Goal: Find specific page/section: Find specific page/section

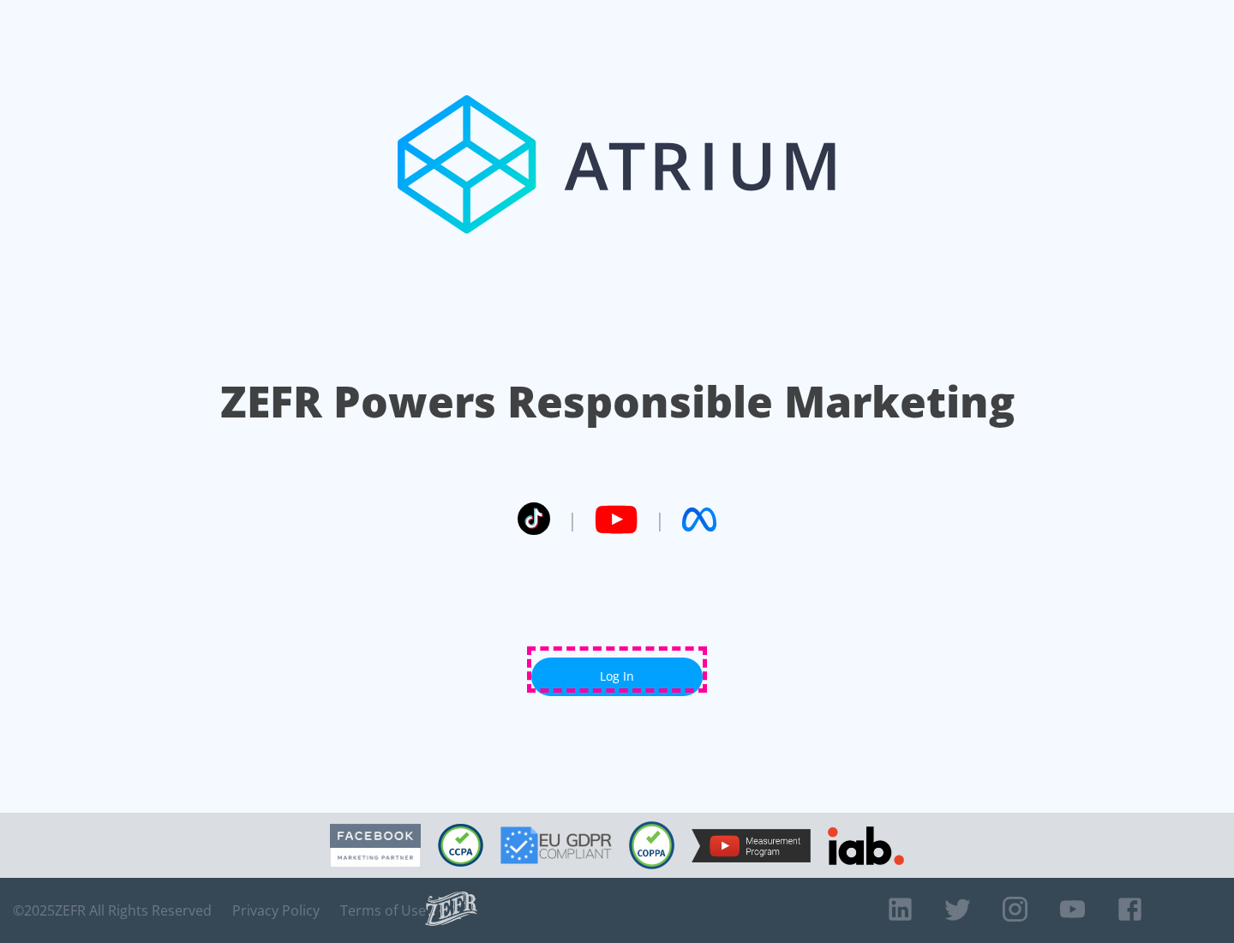
click at [617, 669] on link "Log In" at bounding box center [616, 676] width 171 height 39
